Goal: Task Accomplishment & Management: Manage account settings

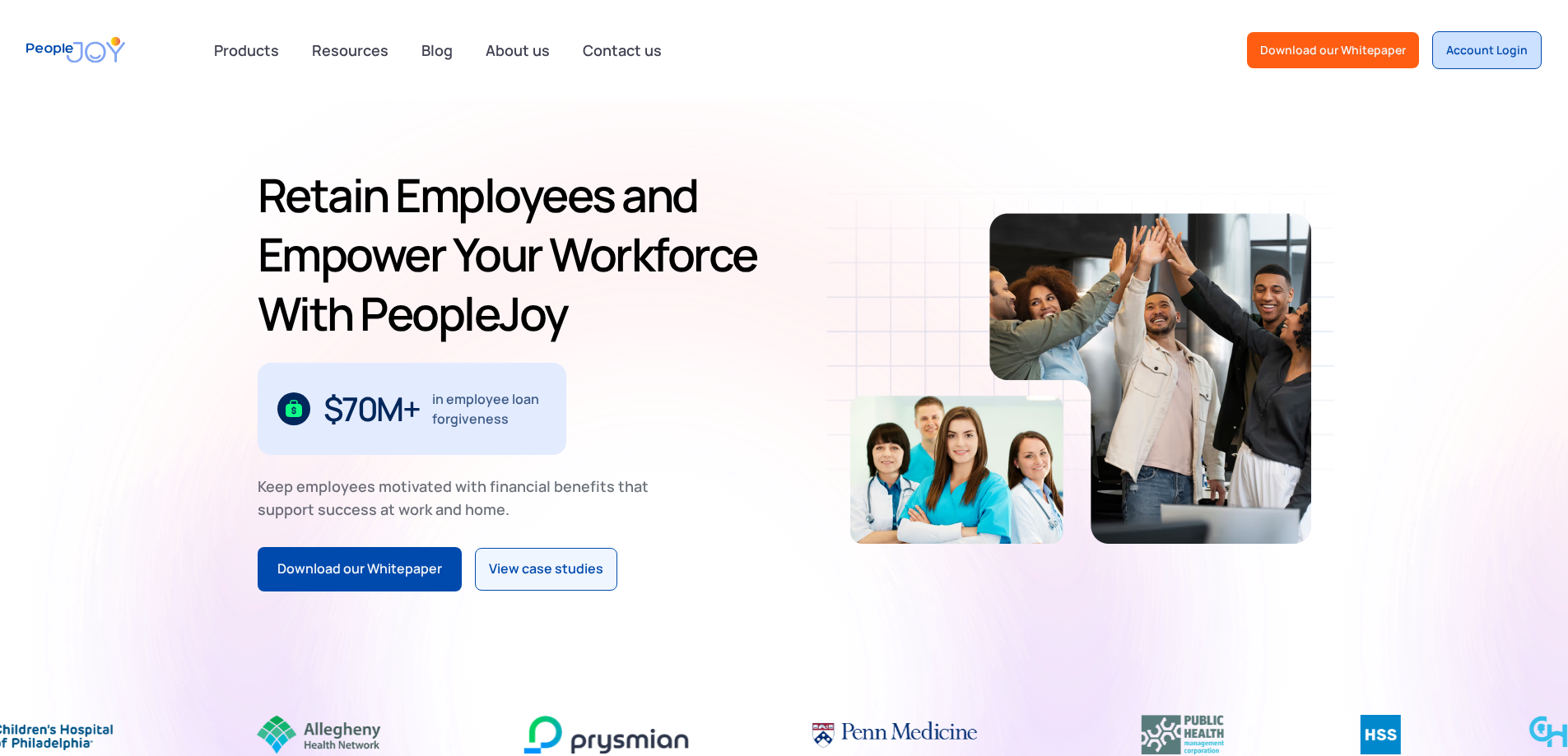
click at [1493, 41] on link "Account Login" at bounding box center [1486, 50] width 110 height 38
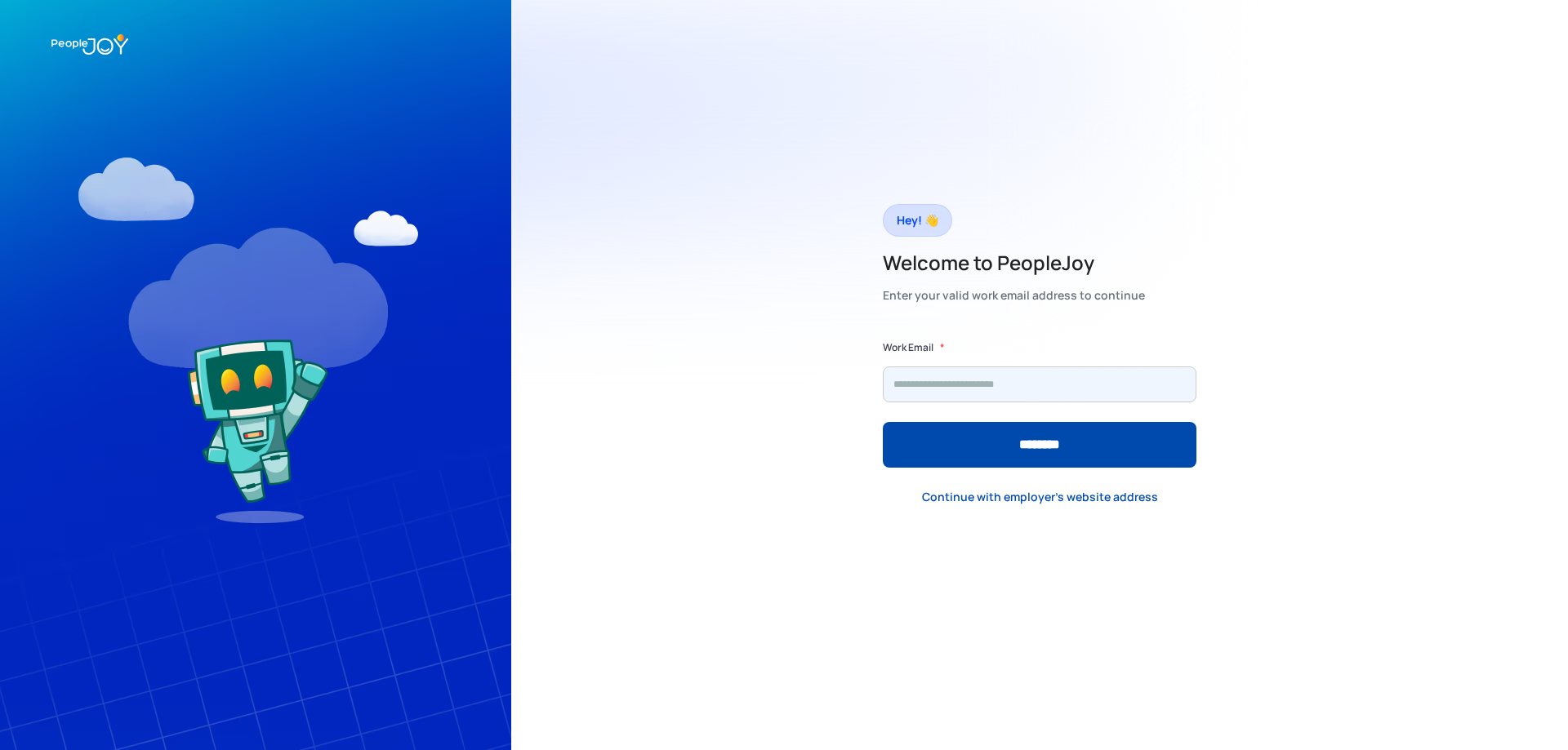
click at [1059, 376] on input "Form" at bounding box center [1040, 384] width 313 height 36
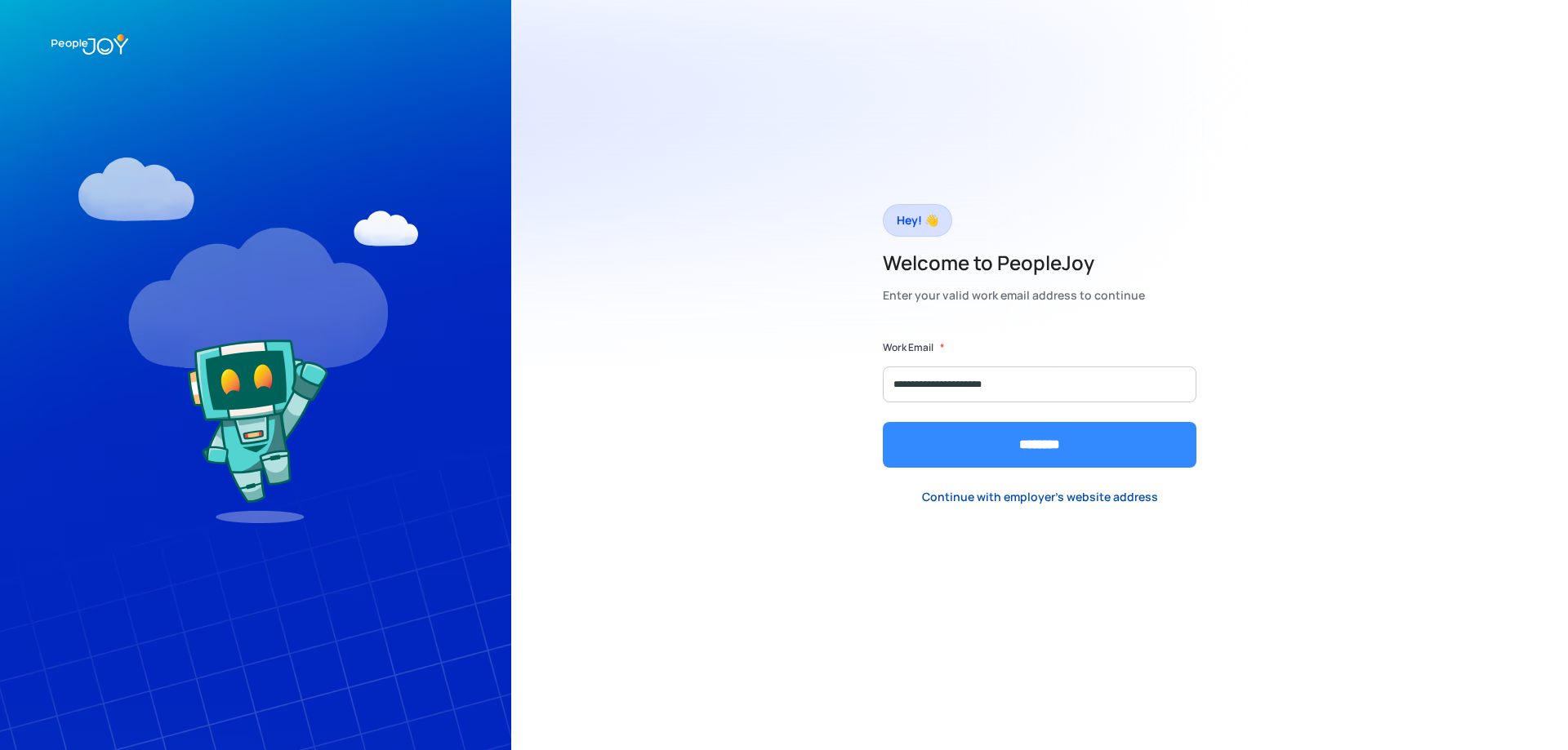
type input "**********"
click at [1054, 467] on input "********" at bounding box center [1040, 444] width 313 height 45
